Goal: Find specific page/section: Find specific page/section

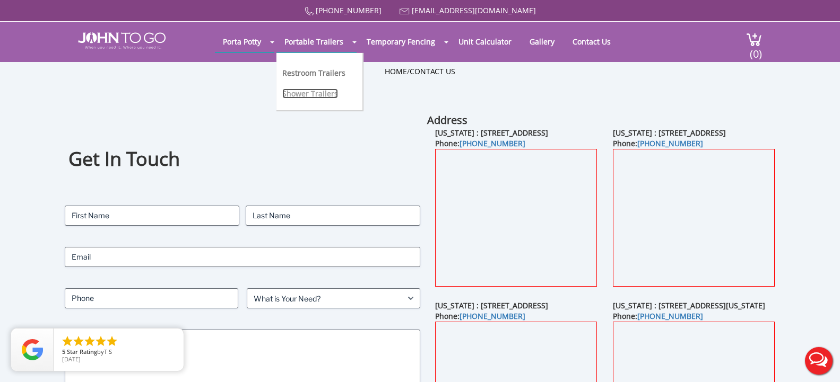
click at [324, 91] on link "Shower Trailers" at bounding box center [310, 94] width 56 height 10
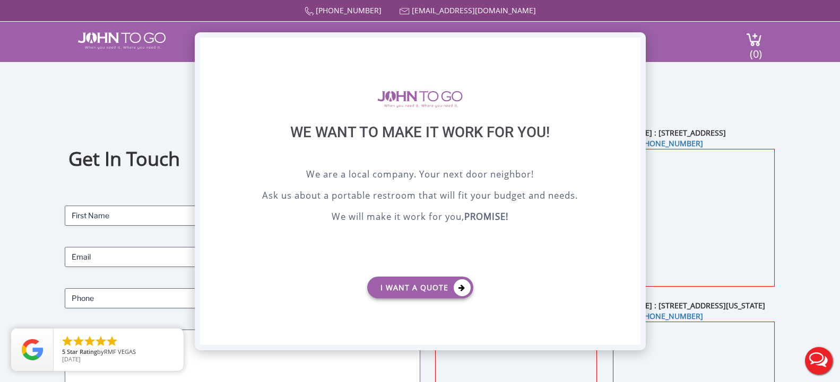
click at [629, 45] on div "X" at bounding box center [631, 47] width 16 height 18
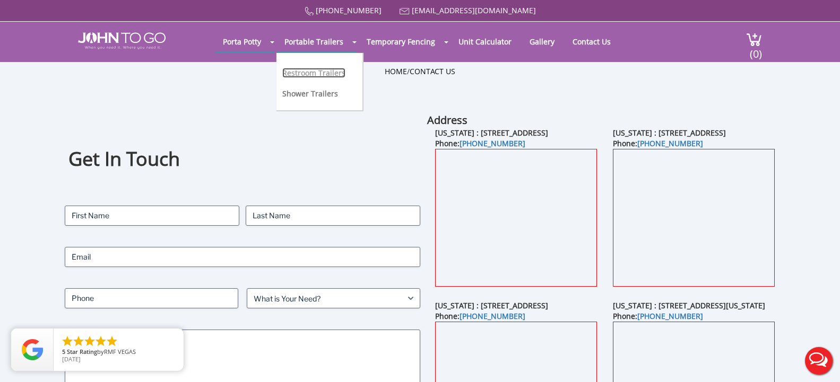
click at [307, 72] on link "Restroom Trailers" at bounding box center [313, 73] width 63 height 10
click at [308, 92] on link "Shower Trailers" at bounding box center [310, 94] width 56 height 10
